Goal: Task Accomplishment & Management: Use online tool/utility

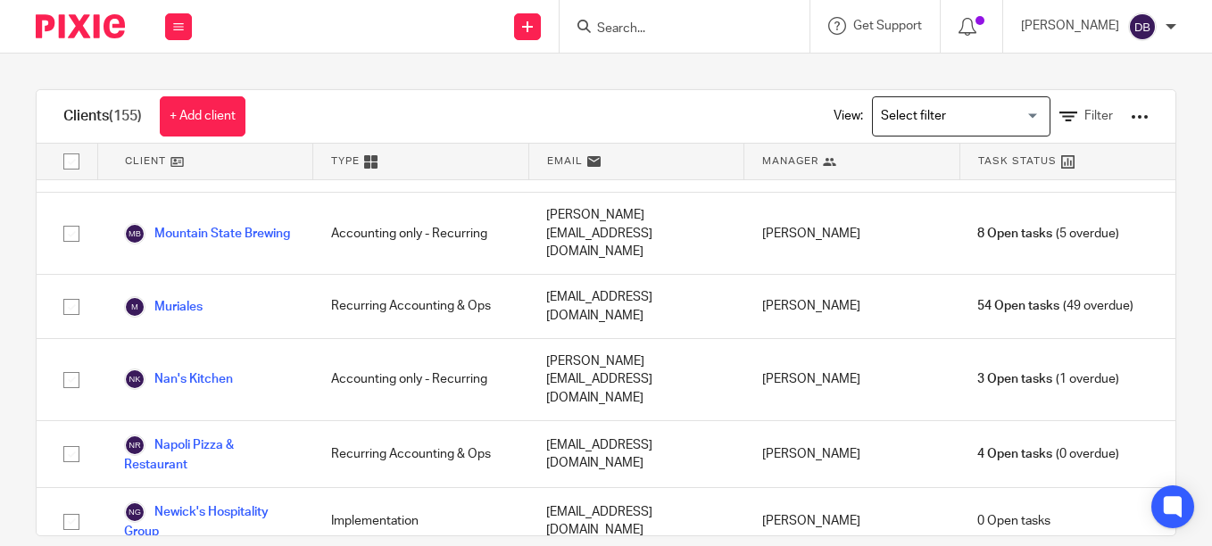
scroll to position [4683, 0]
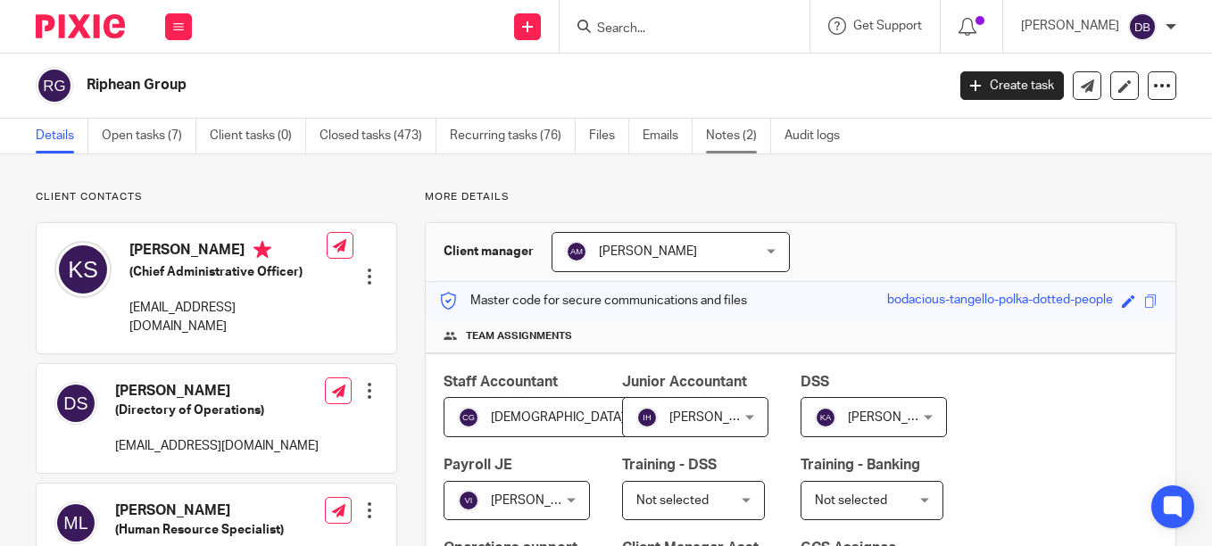
click at [728, 137] on link "Notes (2)" at bounding box center [738, 136] width 65 height 35
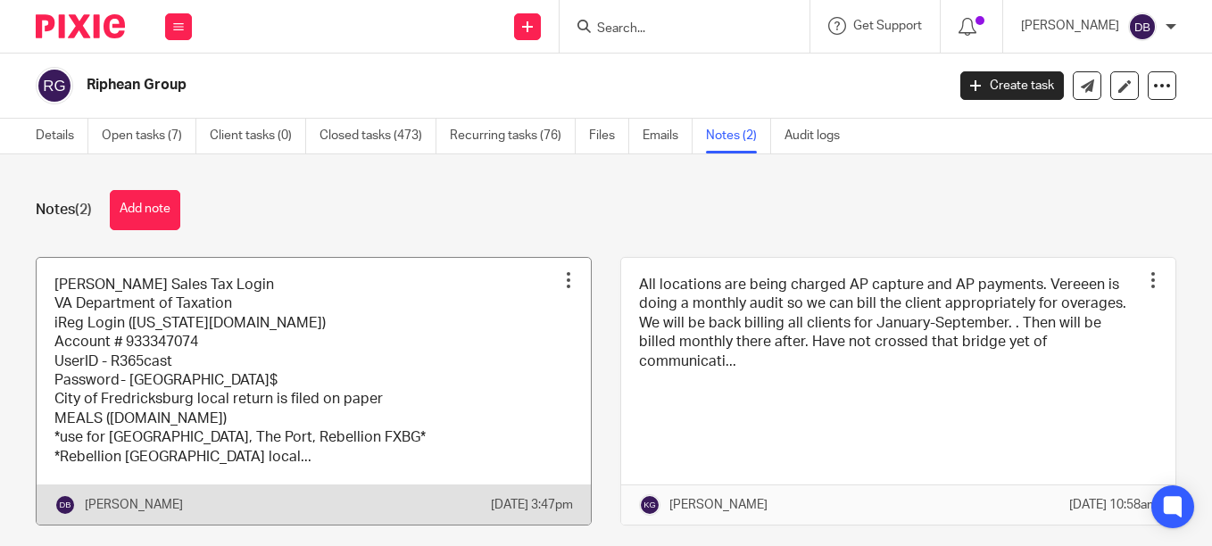
click at [359, 347] on link at bounding box center [314, 391] width 554 height 267
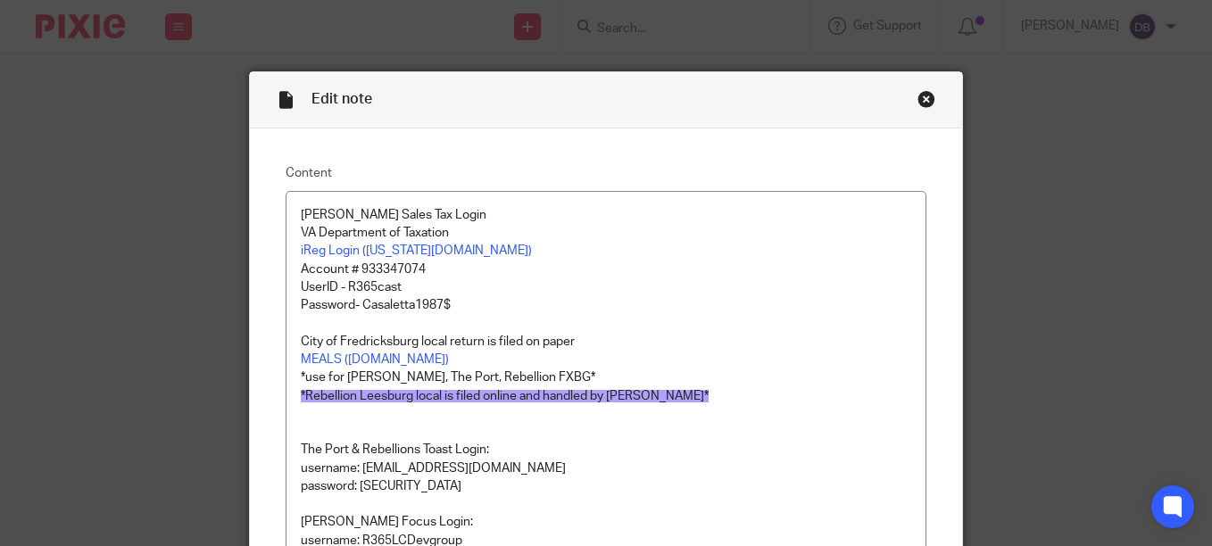
click at [922, 100] on div "Close this dialog window" at bounding box center [927, 99] width 18 height 18
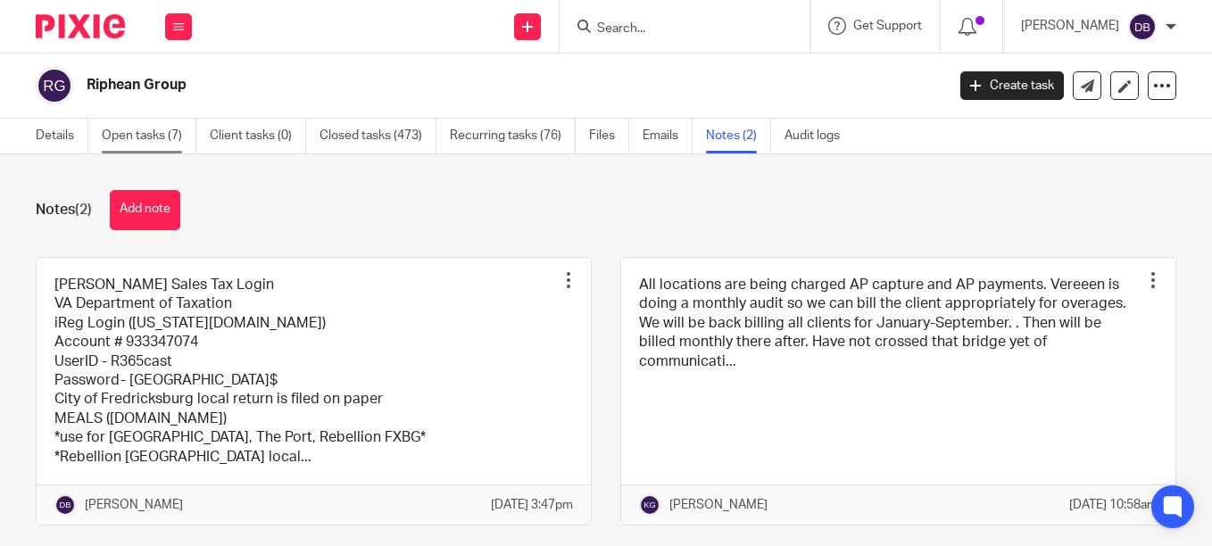
click at [144, 132] on link "Open tasks (7)" at bounding box center [149, 136] width 95 height 35
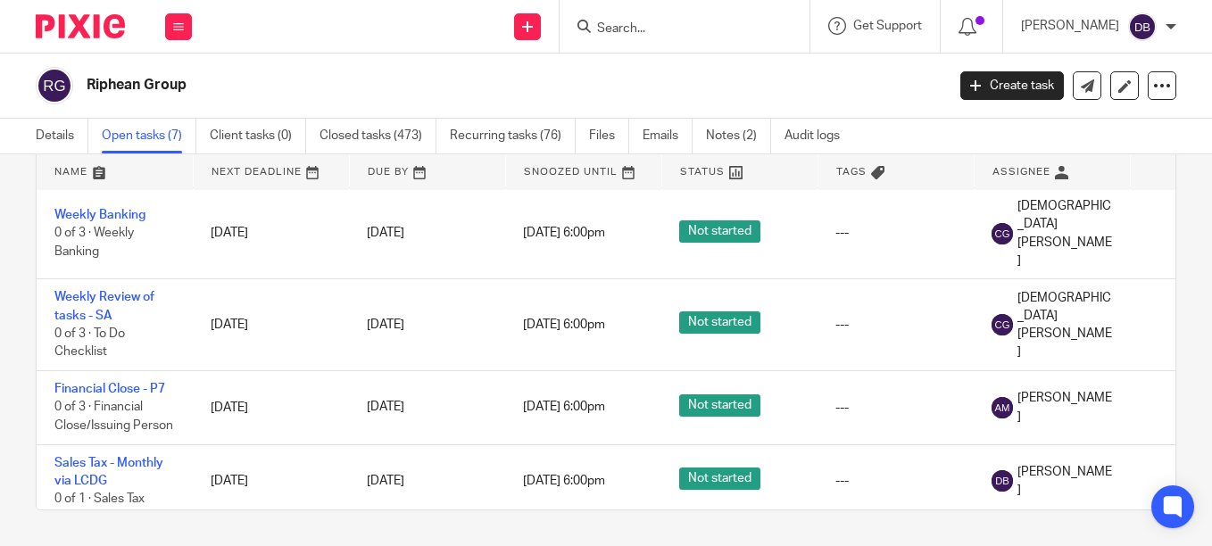
scroll to position [318, 0]
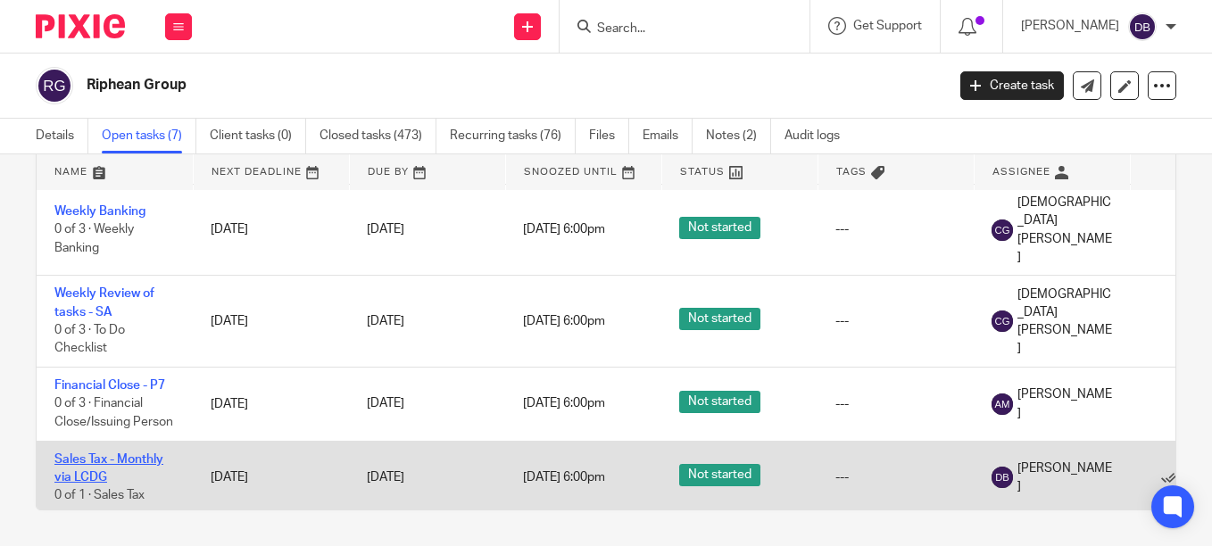
click at [129, 453] on link "Sales Tax - Monthly via LCDG" at bounding box center [108, 468] width 109 height 30
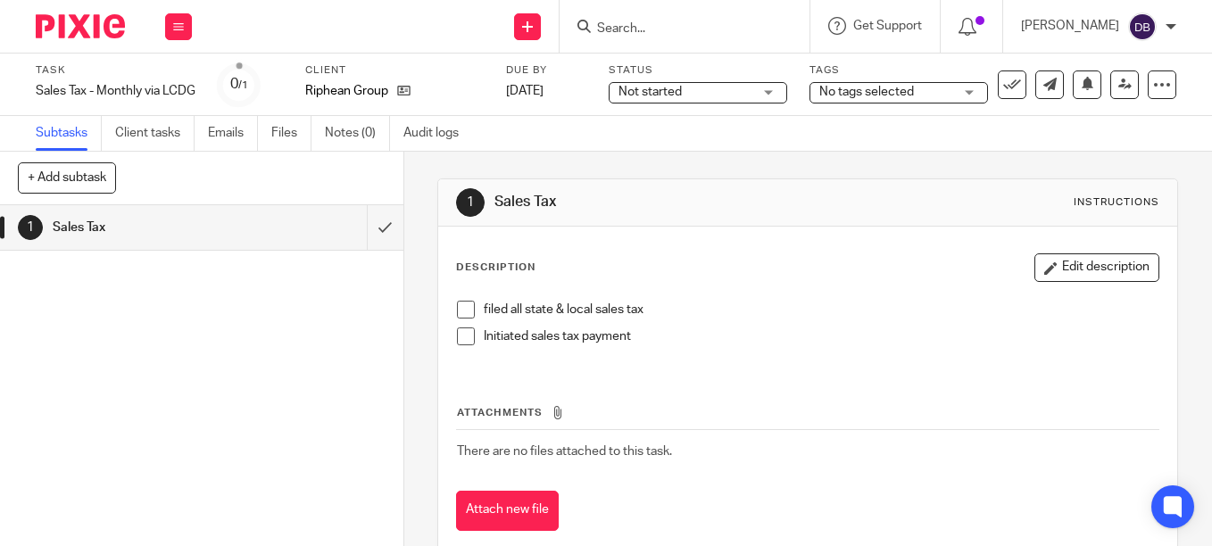
click at [740, 96] on span "Not started" at bounding box center [686, 92] width 134 height 19
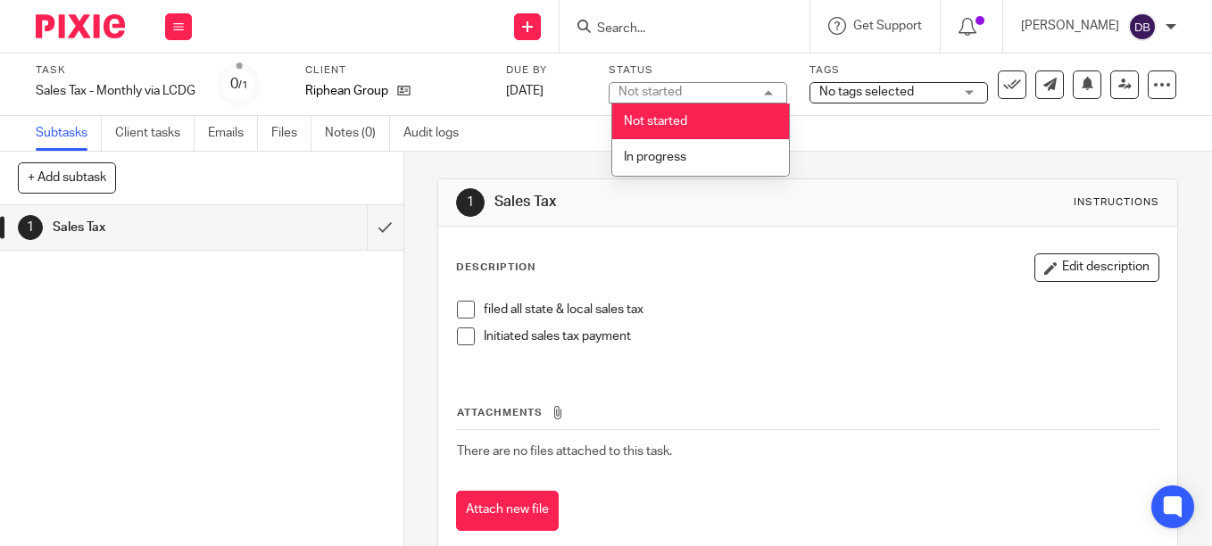
click at [915, 85] on span "No tags selected" at bounding box center [886, 92] width 134 height 19
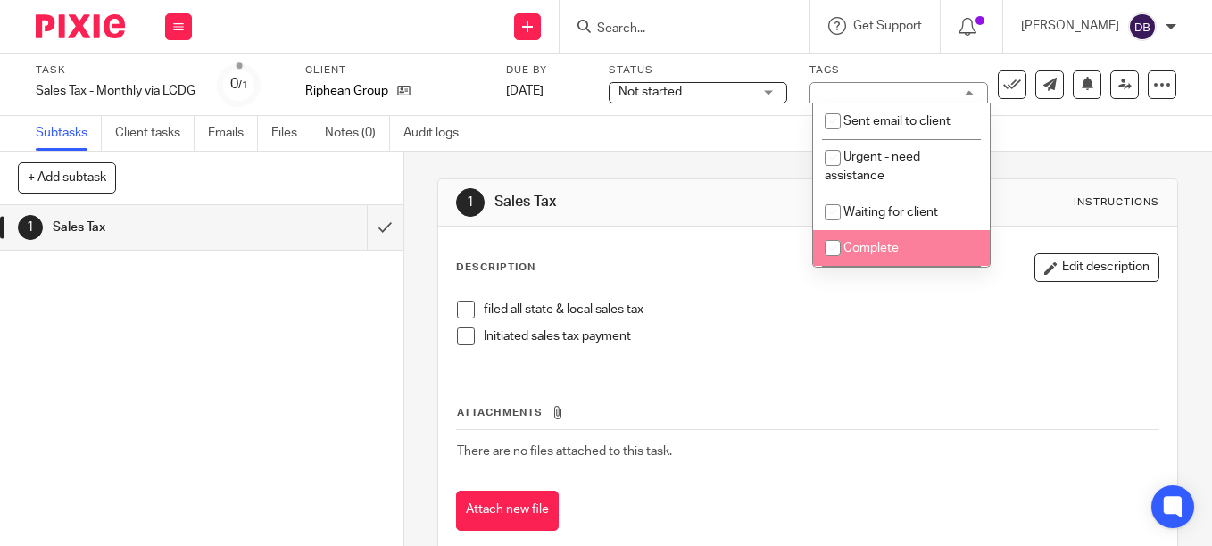
click at [827, 245] on input "checkbox" at bounding box center [833, 248] width 34 height 34
checkbox input "true"
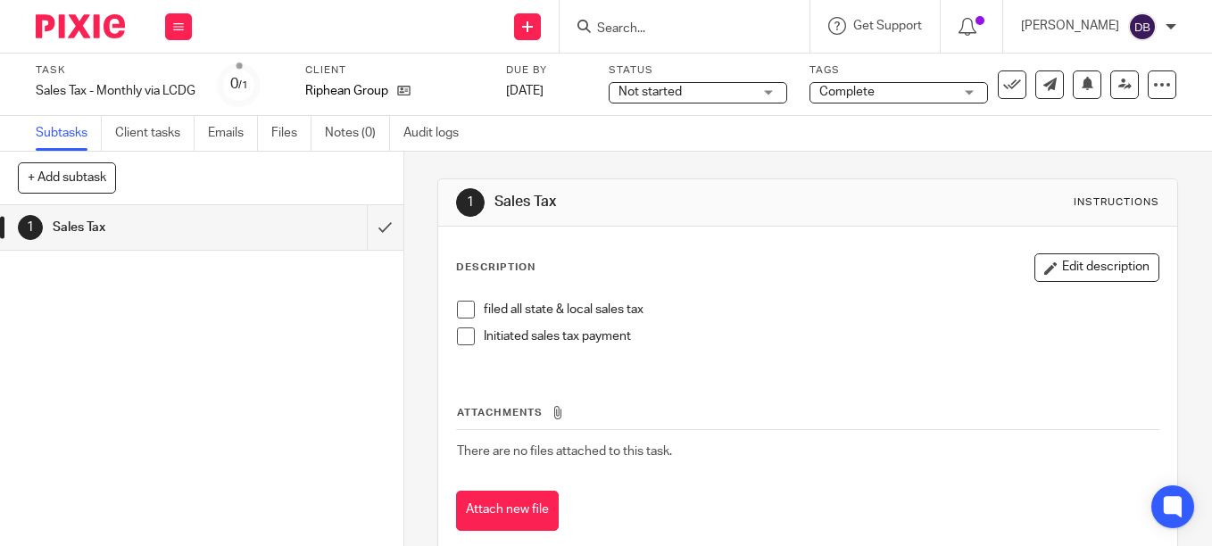
click at [458, 314] on span at bounding box center [466, 310] width 18 height 18
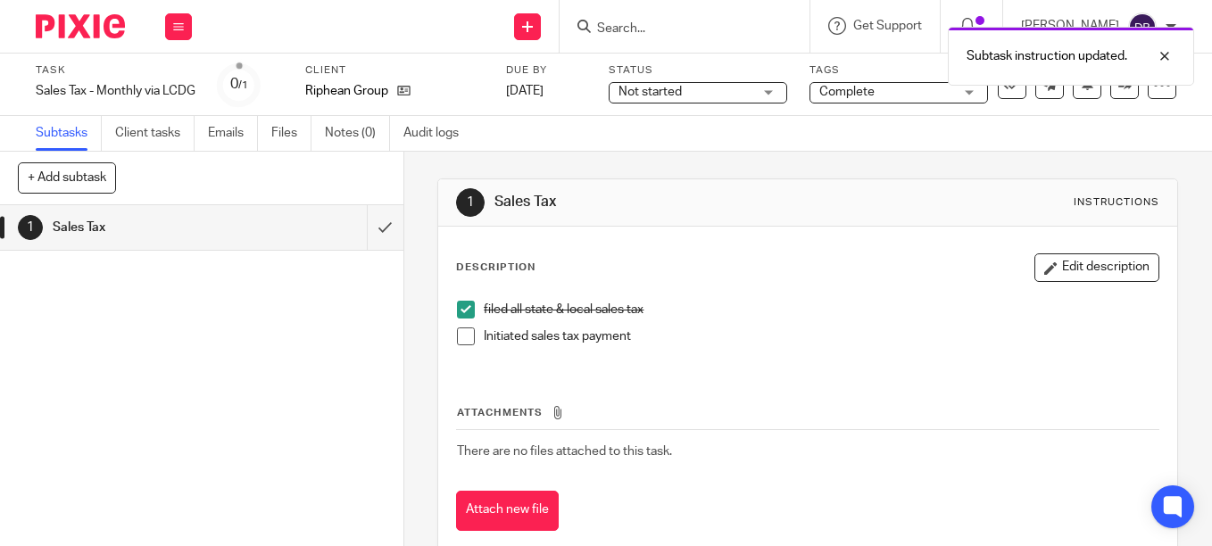
click at [459, 334] on span at bounding box center [466, 337] width 18 height 18
click at [457, 341] on span at bounding box center [466, 337] width 18 height 18
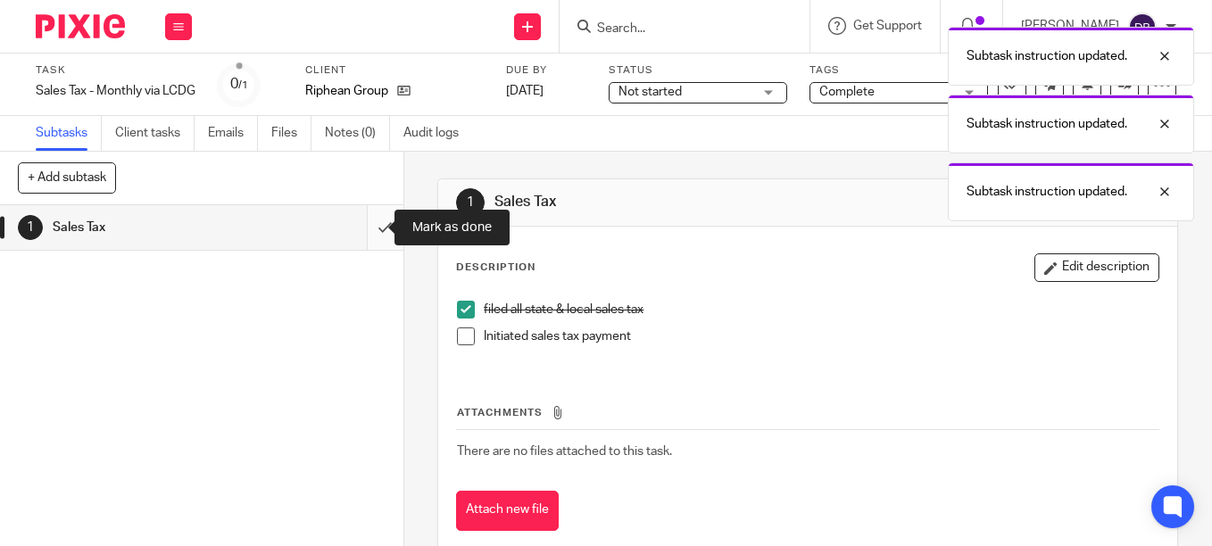
click at [383, 226] on input "submit" at bounding box center [201, 227] width 403 height 45
